Goal: Task Accomplishment & Management: Complete application form

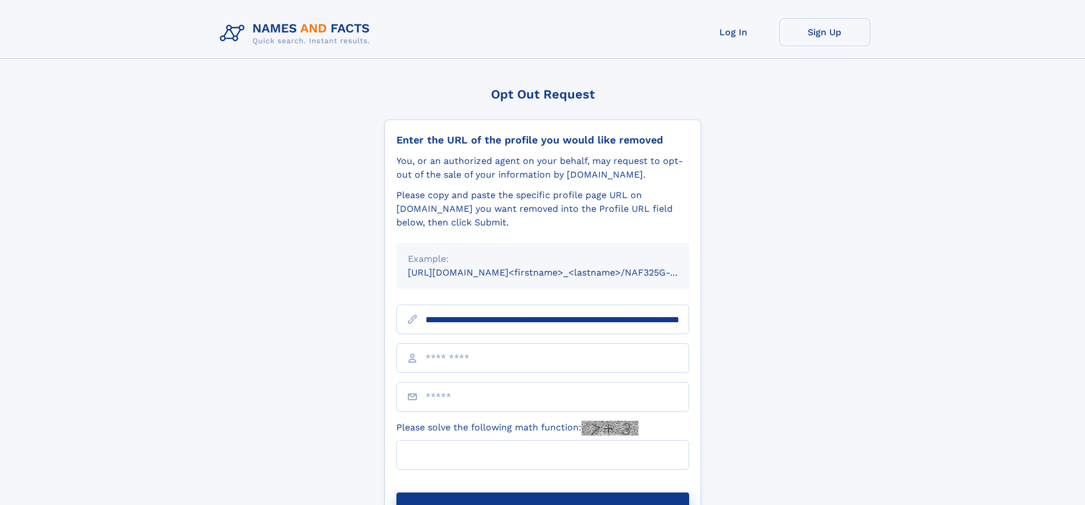
scroll to position [0, 123]
type input "**********"
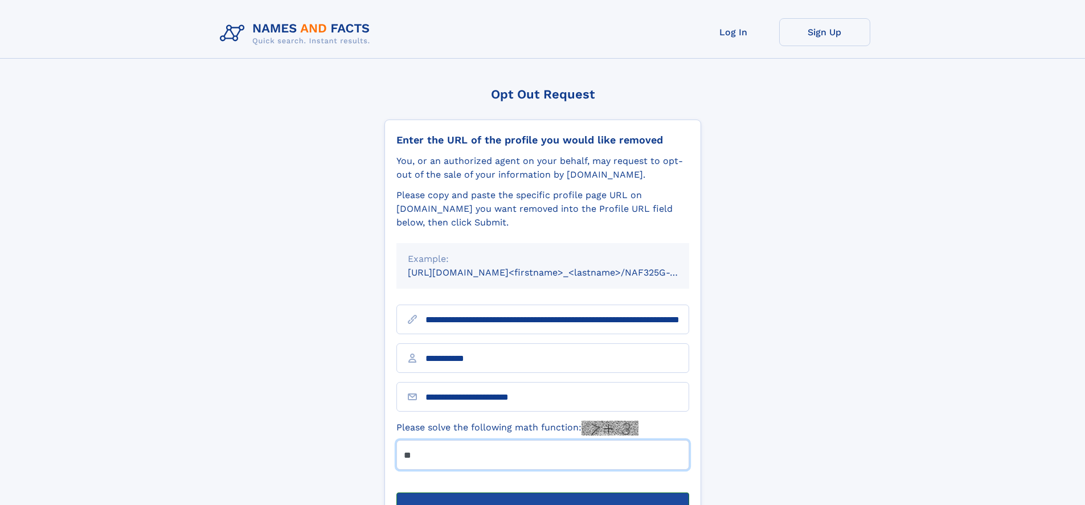
type input "**"
click at [542, 492] on button "Submit Opt Out Request" at bounding box center [542, 510] width 293 height 36
